Goal: Task Accomplishment & Management: Manage account settings

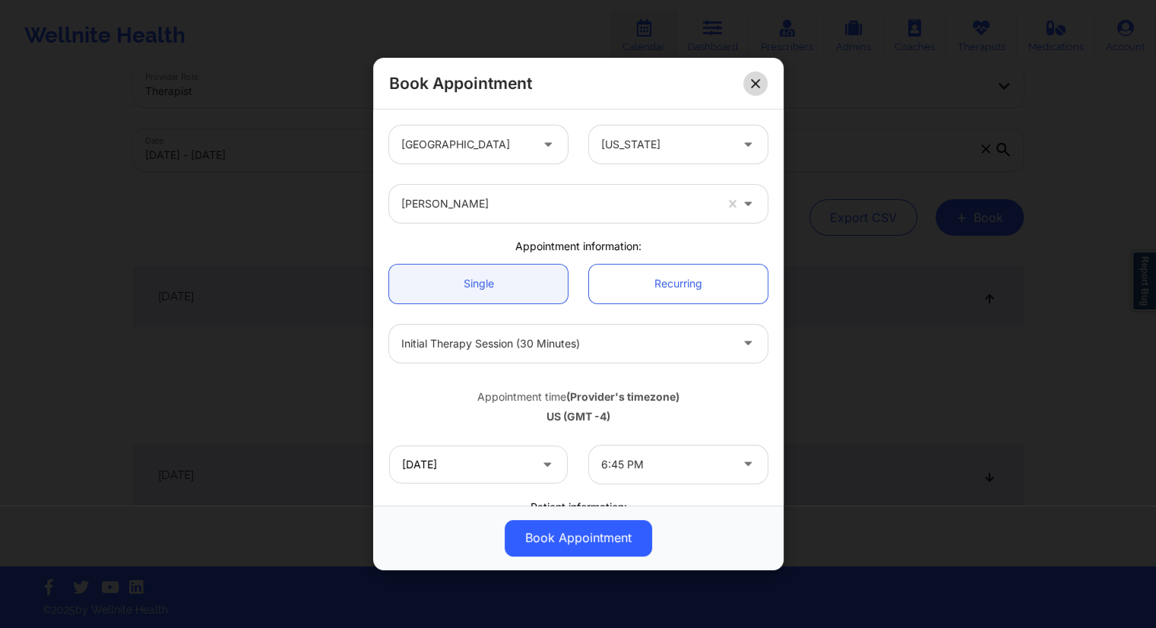
click at [753, 79] on icon at bounding box center [755, 83] width 9 height 9
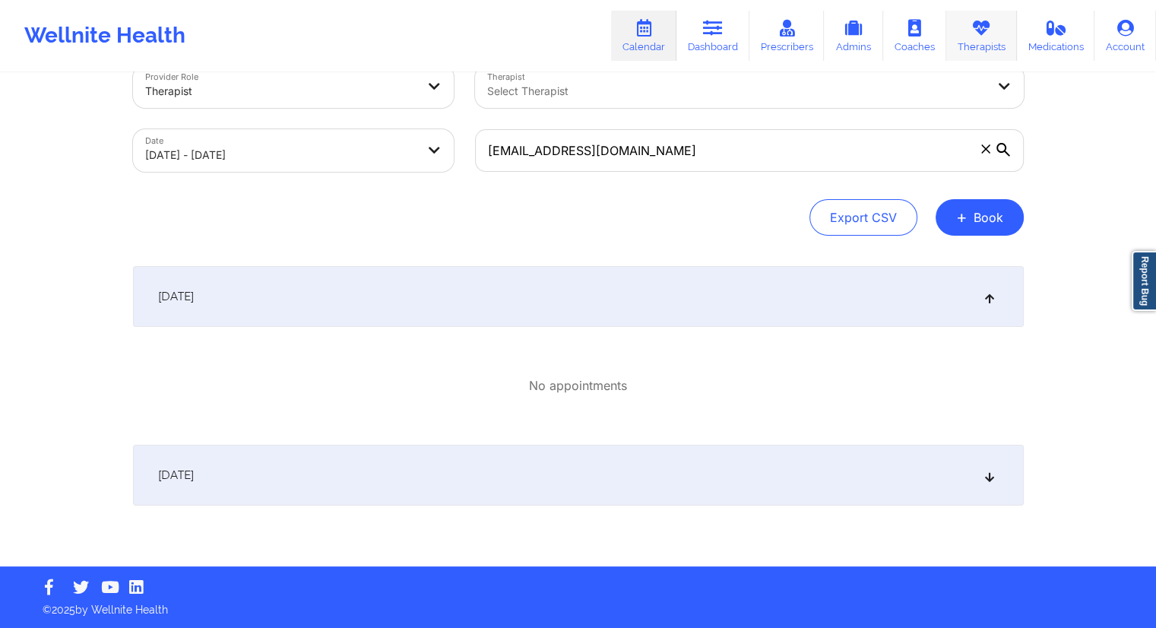
click at [975, 40] on link "Therapists" at bounding box center [981, 36] width 71 height 50
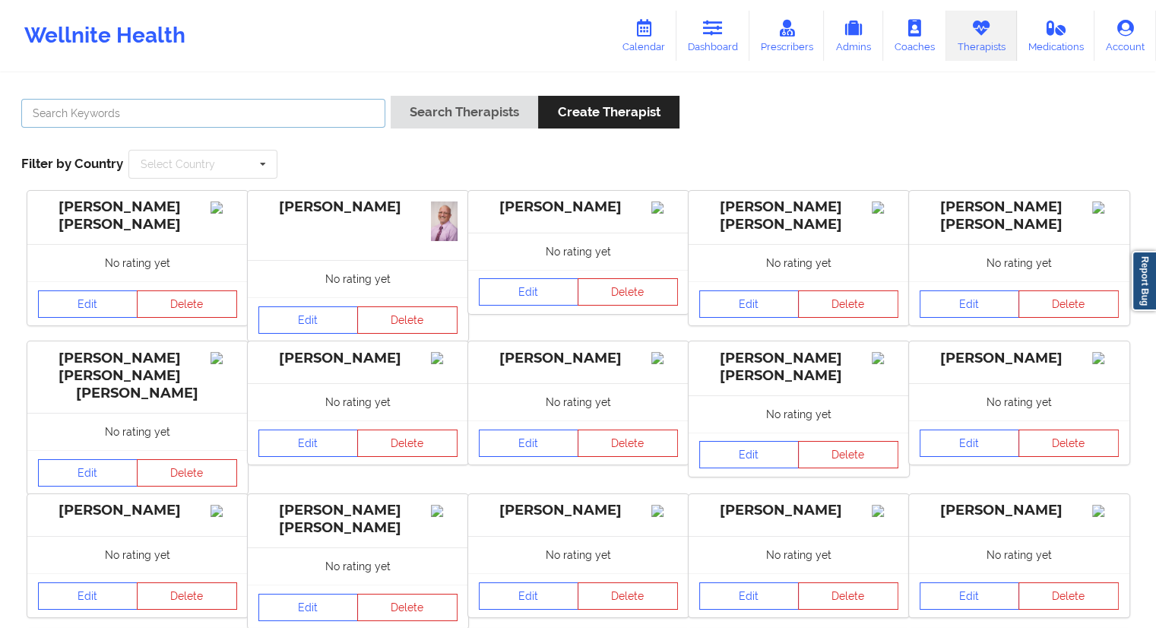
click at [200, 101] on input "text" at bounding box center [203, 113] width 364 height 29
paste input "[PERSON_NAME]"
type input "[PERSON_NAME]"
click at [416, 128] on div "Search Therapists Create Therapist" at bounding box center [534, 117] width 289 height 43
click at [433, 125] on button "Search Therapists" at bounding box center [463, 112] width 147 height 33
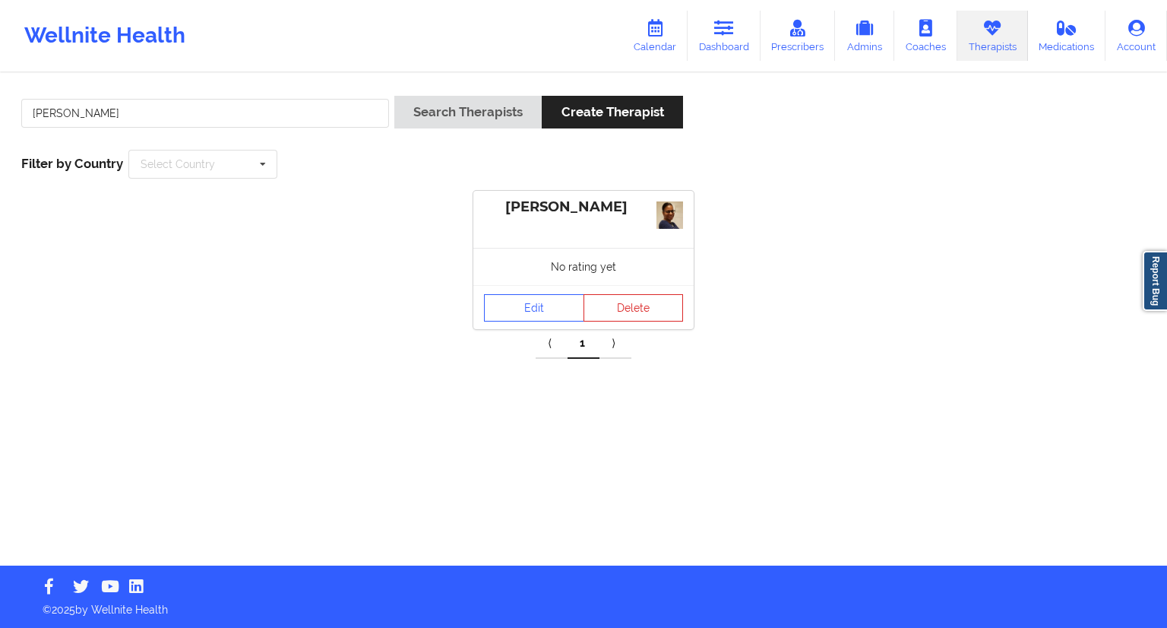
click at [530, 290] on div "Edit Delete" at bounding box center [583, 307] width 220 height 44
click at [523, 314] on link "Edit" at bounding box center [534, 307] width 100 height 27
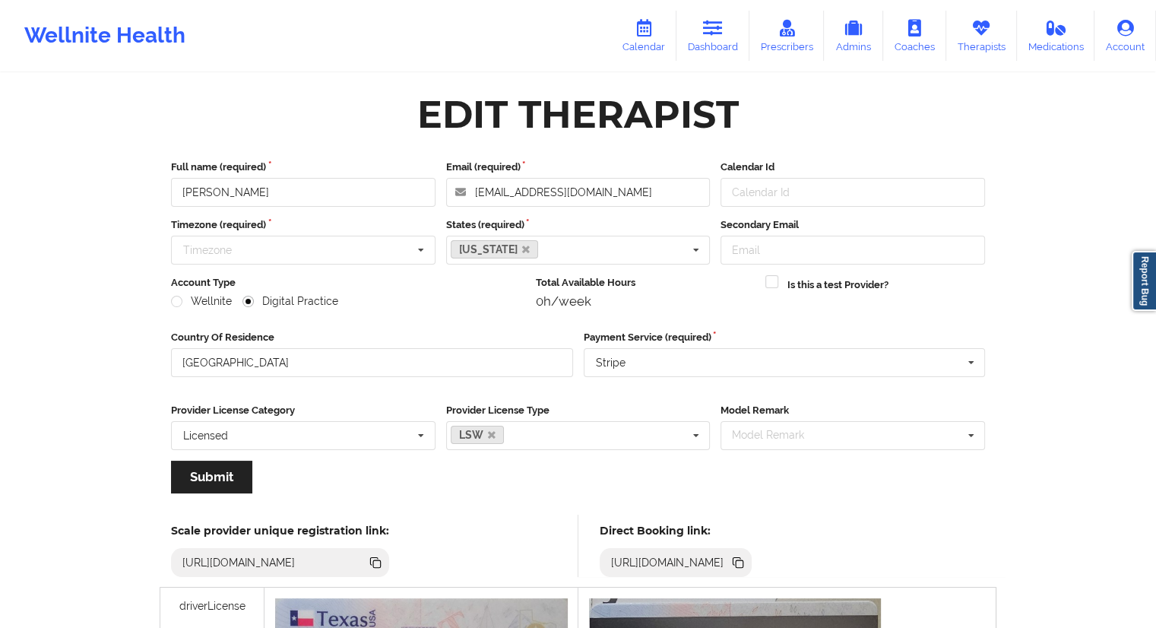
click at [741, 558] on icon at bounding box center [737, 561] width 8 height 8
click at [710, 46] on link "Dashboard" at bounding box center [712, 36] width 73 height 50
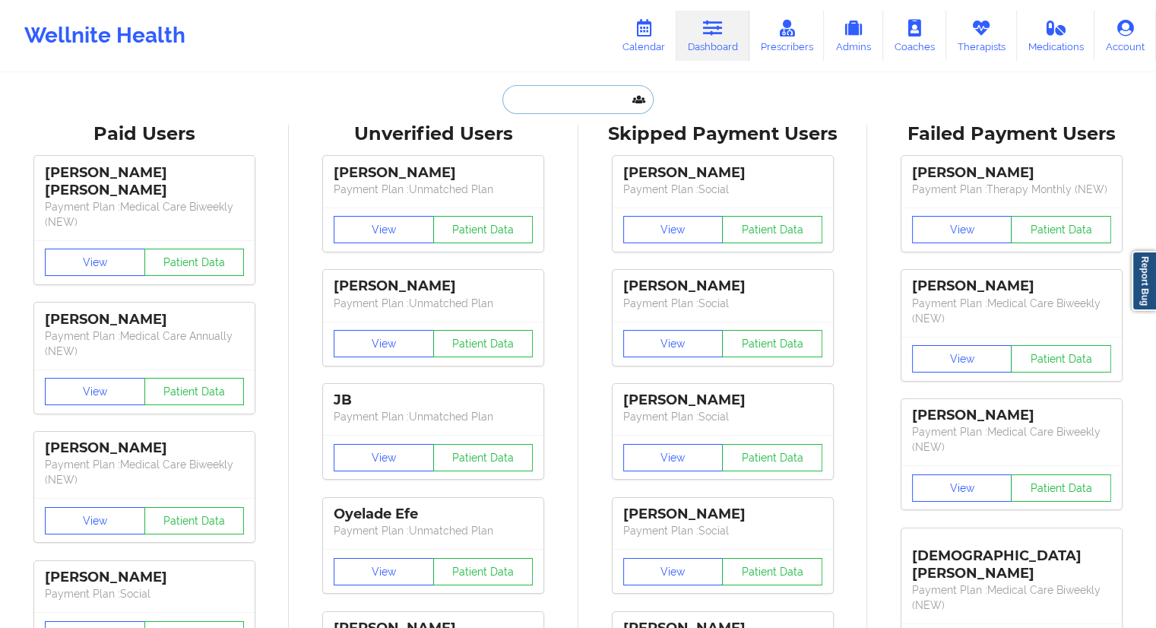
click at [561, 108] on input "text" at bounding box center [577, 99] width 150 height 29
paste input "[EMAIL_ADDRESS][DOMAIN_NAME]"
type input "[EMAIL_ADDRESS][DOMAIN_NAME]"
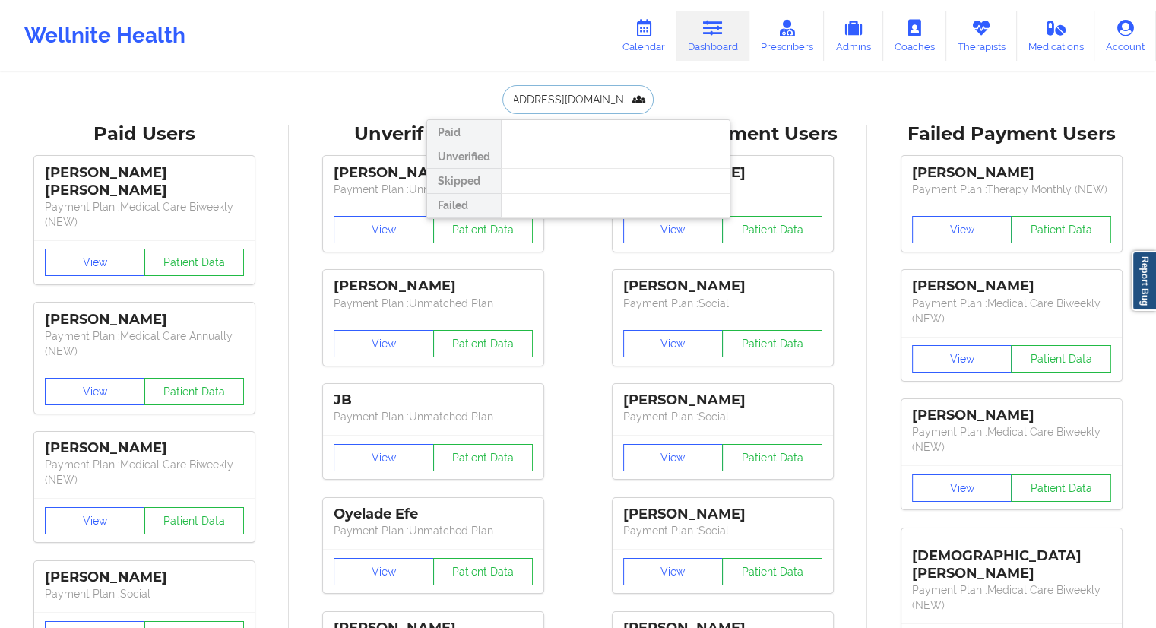
click at [602, 101] on input "[EMAIL_ADDRESS][DOMAIN_NAME]" at bounding box center [577, 99] width 150 height 29
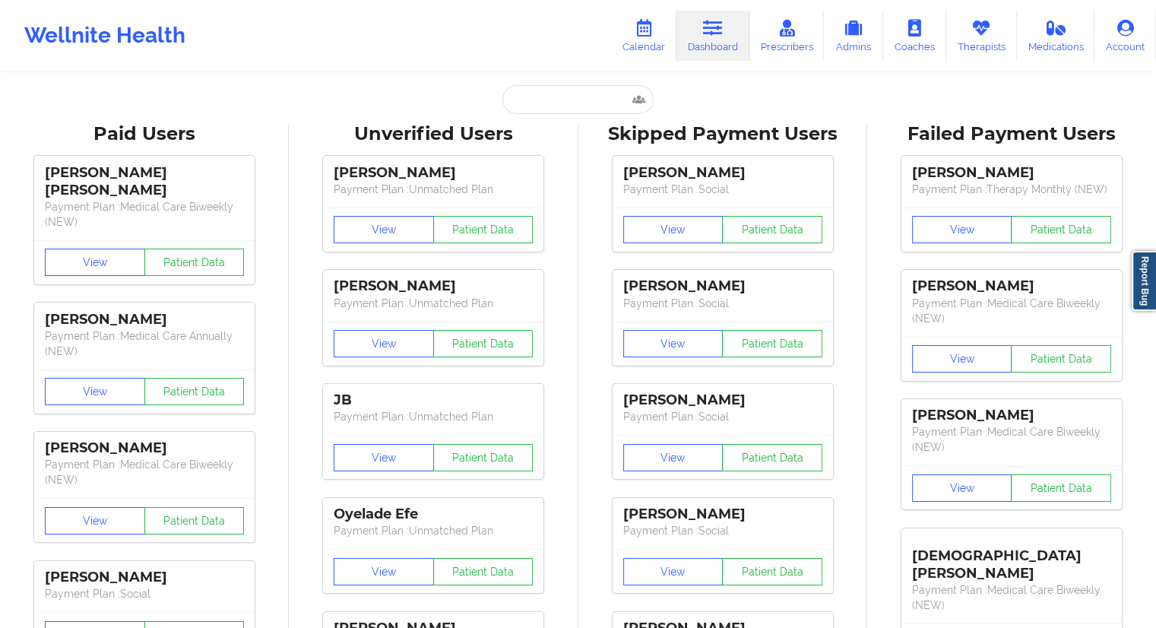
click at [717, 48] on link "Dashboard" at bounding box center [712, 36] width 73 height 50
click at [558, 88] on input "text" at bounding box center [577, 99] width 150 height 29
paste input "[EMAIL_ADDRESS][DOMAIN_NAME]"
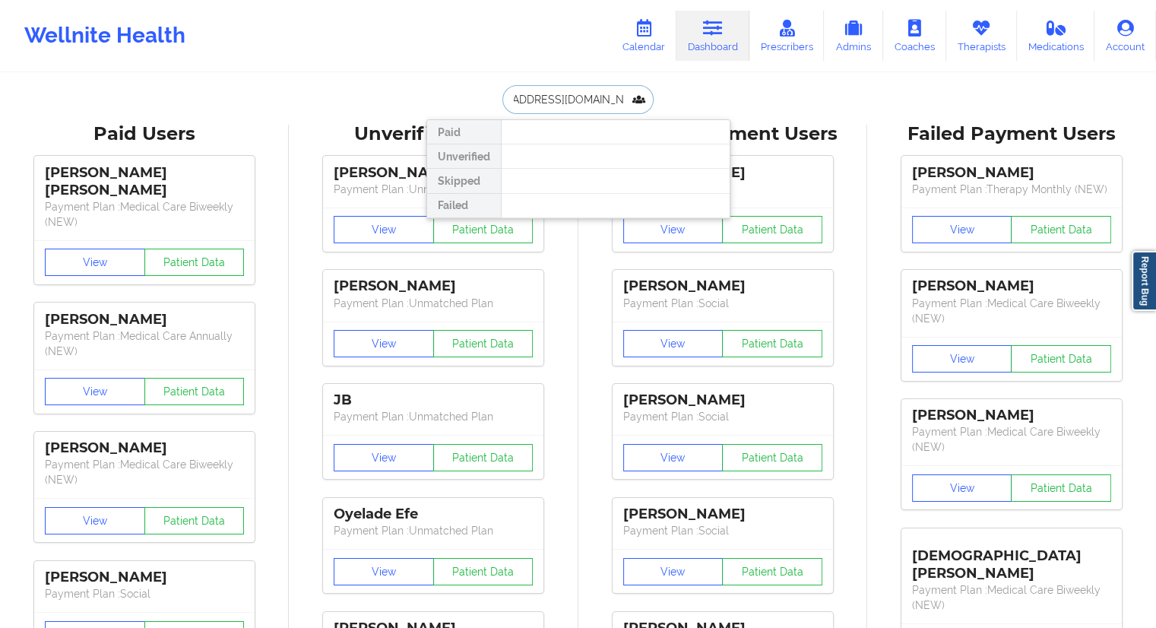
type input "[EMAIL_ADDRESS][DOMAIN_NAME]"
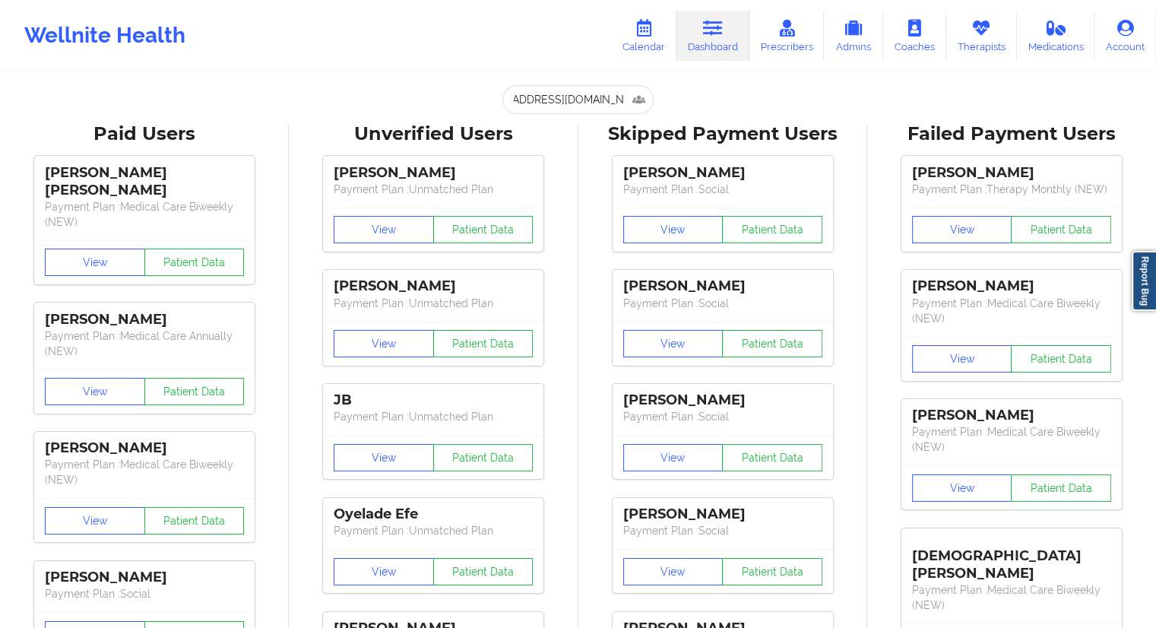
click at [652, 46] on link "Calendar" at bounding box center [643, 36] width 65 height 50
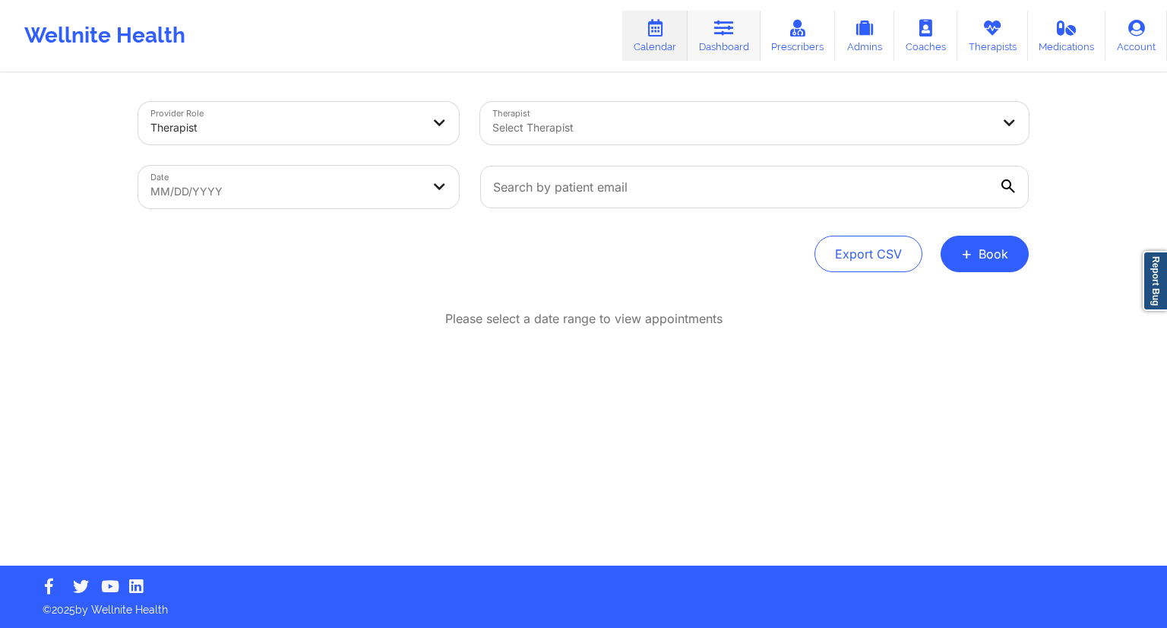
click at [729, 57] on link "Dashboard" at bounding box center [724, 36] width 73 height 50
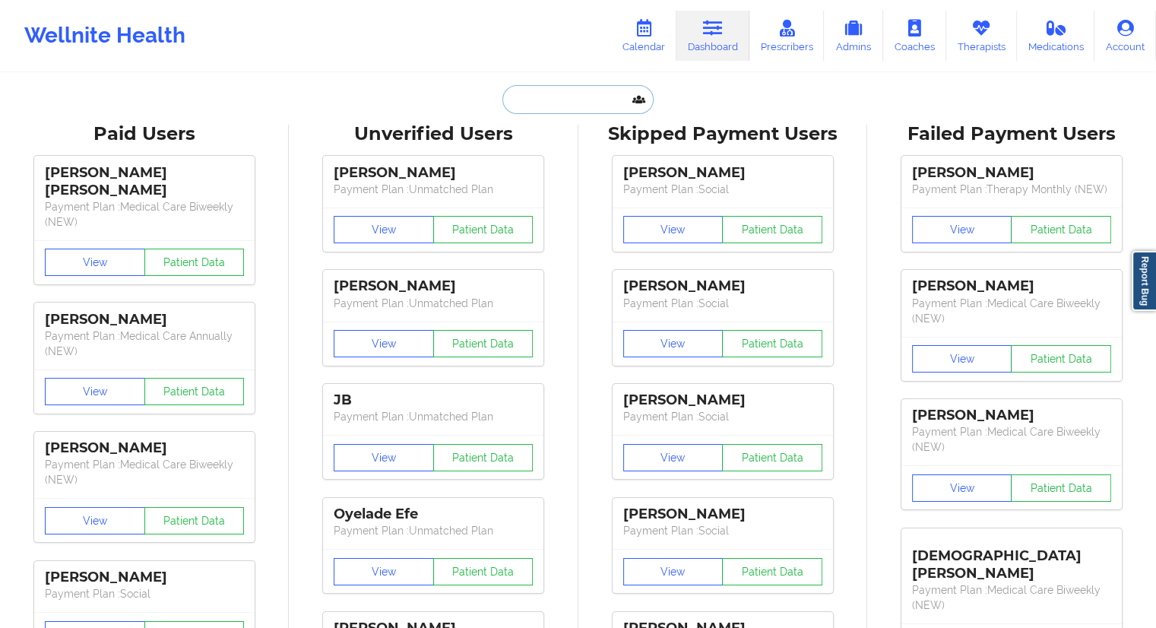
click at [565, 100] on input "text" at bounding box center [577, 99] width 150 height 29
paste input "[EMAIL_ADDRESS][DOMAIN_NAME]"
type input "[EMAIL_ADDRESS][DOMAIN_NAME]"
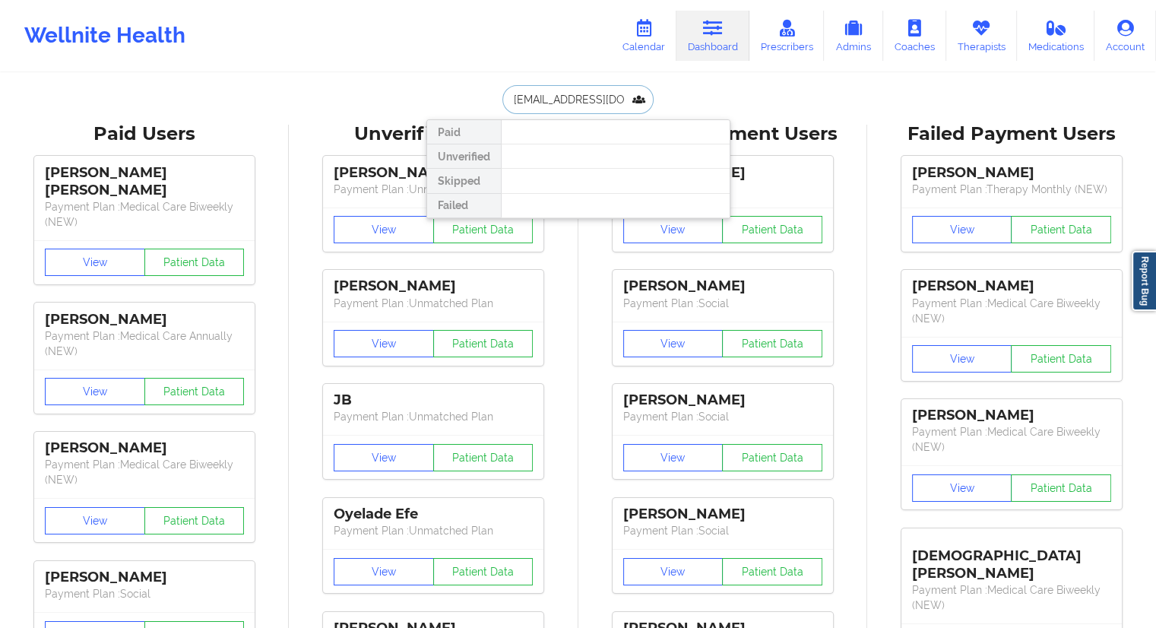
scroll to position [0, 41]
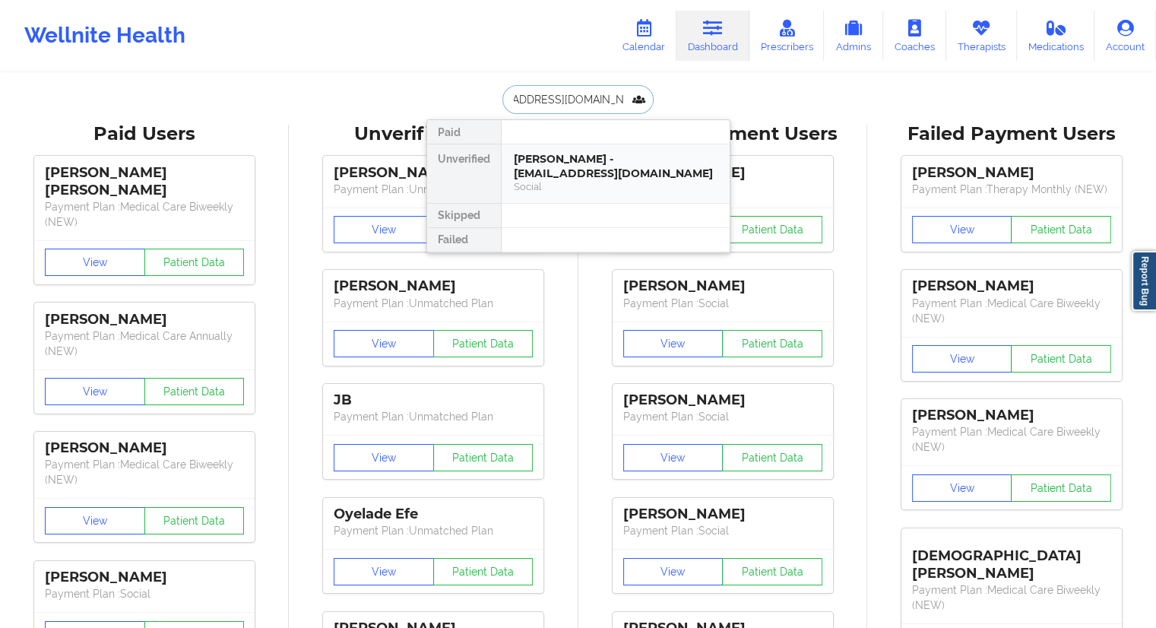
click at [554, 178] on div "[PERSON_NAME] - [EMAIL_ADDRESS][DOMAIN_NAME]" at bounding box center [616, 166] width 204 height 28
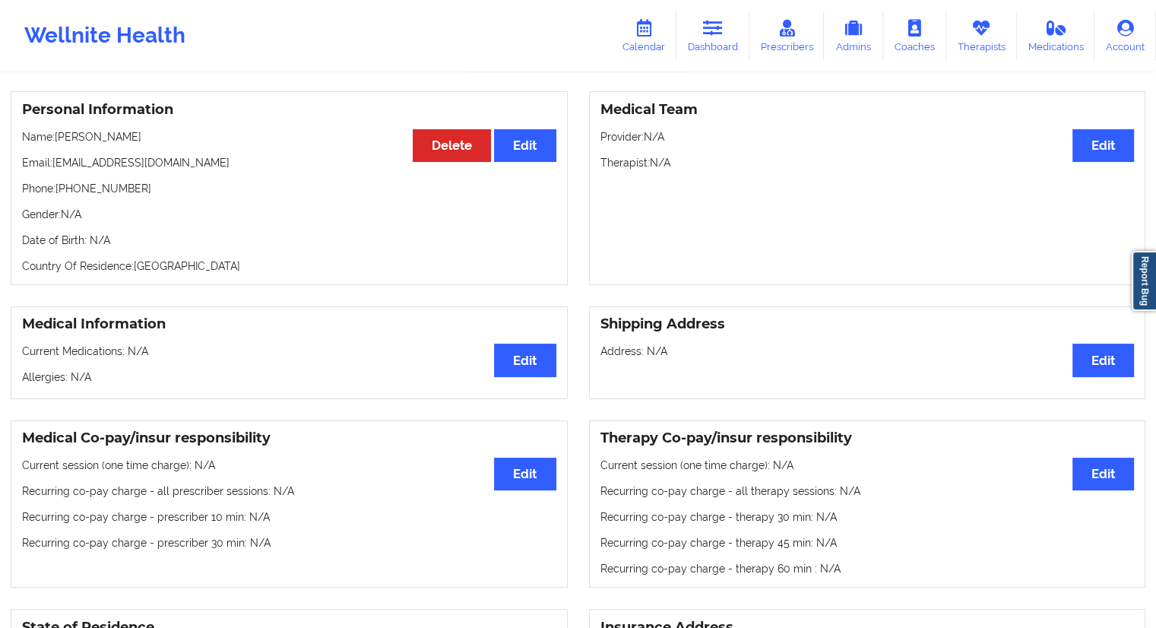
scroll to position [23, 0]
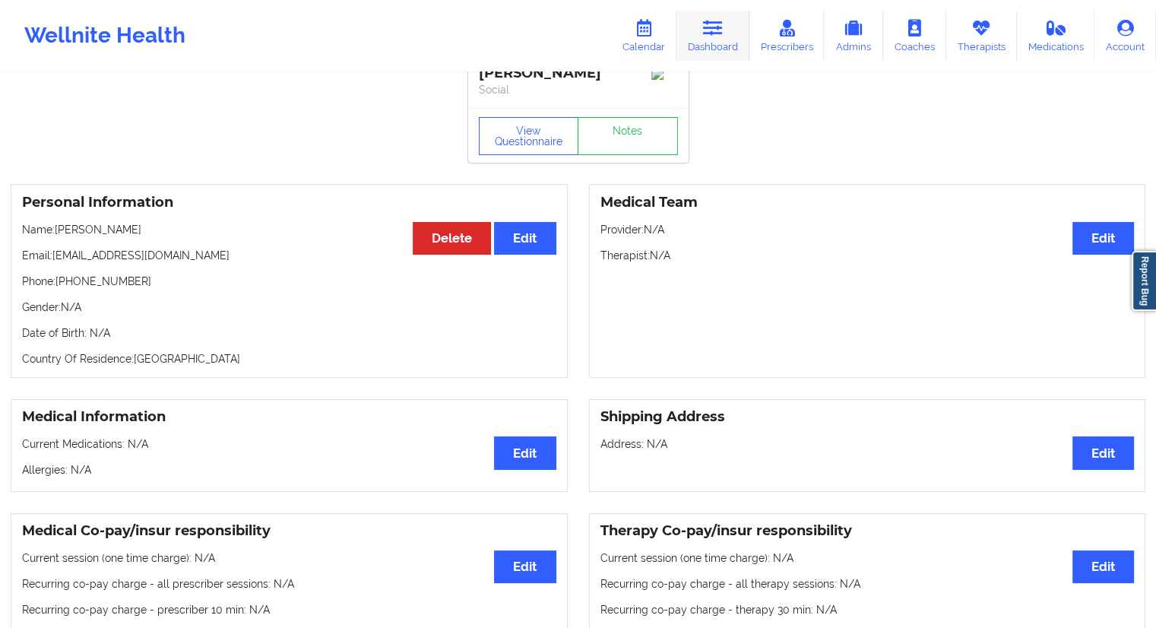
click at [722, 41] on link "Dashboard" at bounding box center [712, 36] width 73 height 50
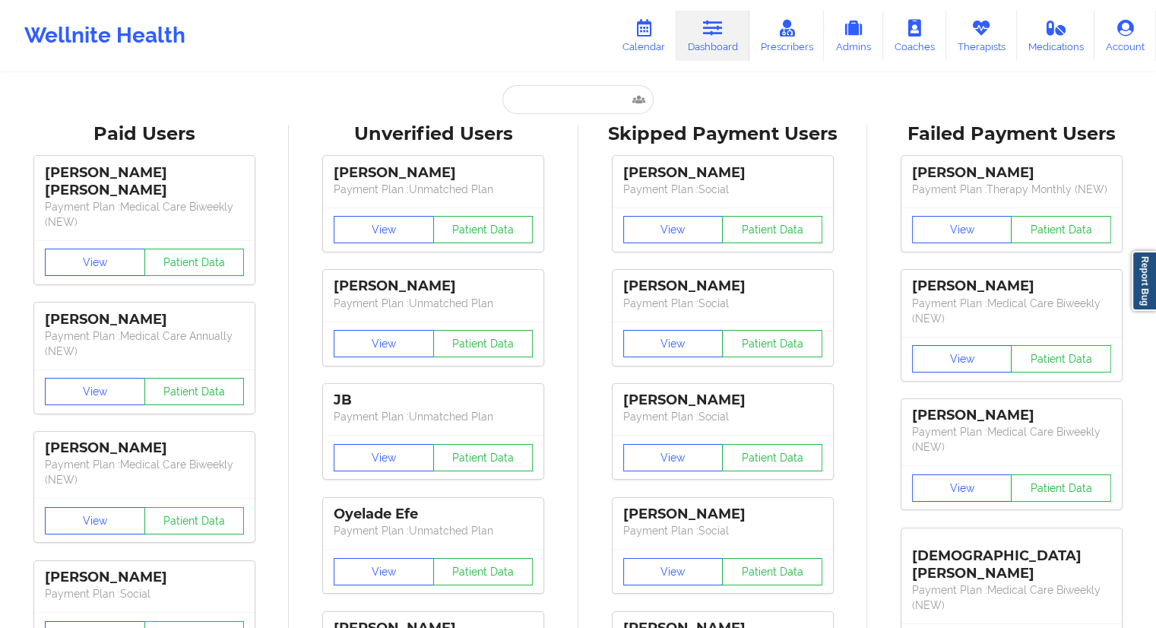
click at [530, 105] on input "text" at bounding box center [577, 99] width 150 height 29
paste input "[EMAIL_ADDRESS][DOMAIN_NAME]"
type input "[EMAIL_ADDRESS][DOMAIN_NAME]"
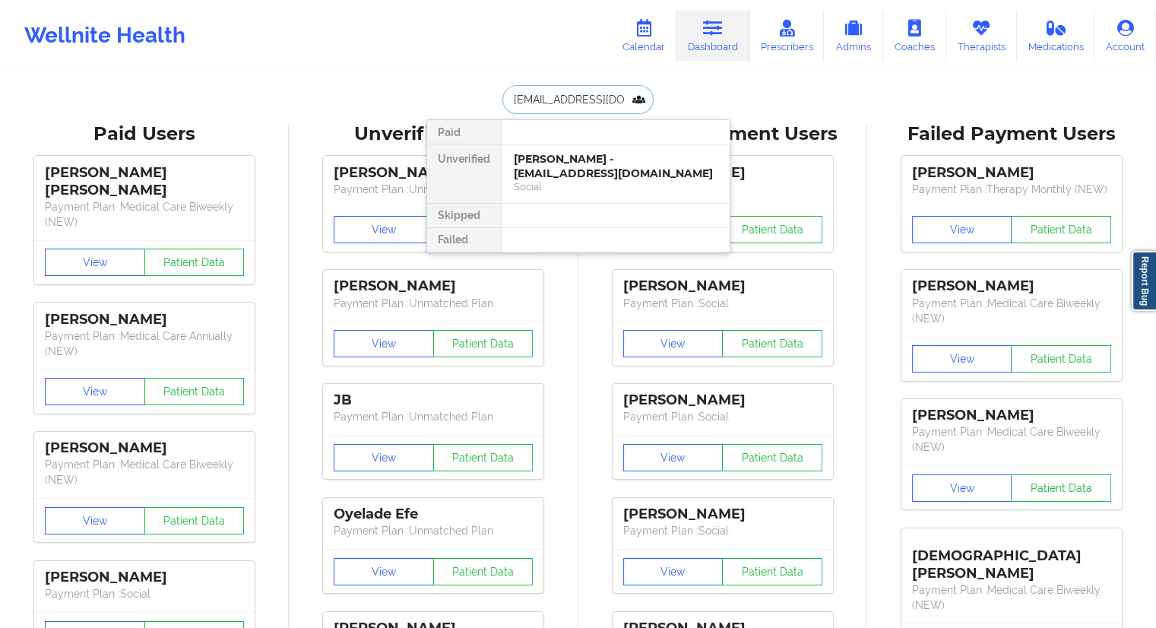
scroll to position [0, 41]
click at [565, 172] on div "[PERSON_NAME] - [EMAIL_ADDRESS][DOMAIN_NAME]" at bounding box center [616, 166] width 204 height 28
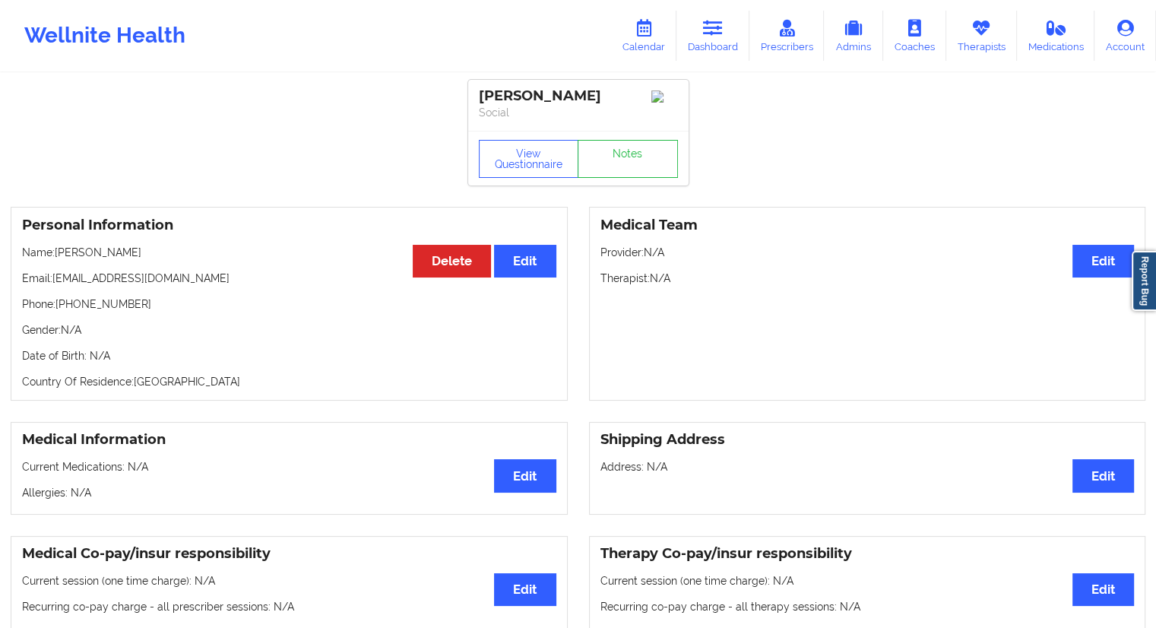
drag, startPoint x: 158, startPoint y: 258, endPoint x: 58, endPoint y: 254, distance: 100.3
click at [58, 254] on p "Name: [PERSON_NAME]" at bounding box center [289, 252] width 534 height 15
copy p "[PERSON_NAME]"
